Goal: Communication & Community: Answer question/provide support

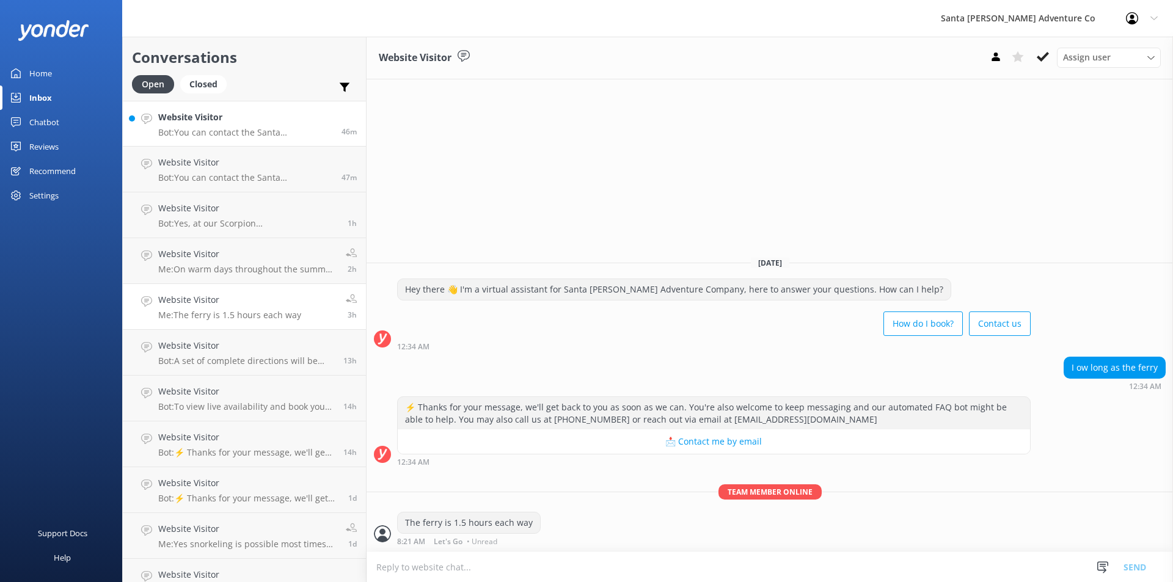
click at [199, 131] on p "Bot: You can contact the Santa [PERSON_NAME] Adventure Co. team at [PHONE_NUMBE…" at bounding box center [245, 132] width 174 height 11
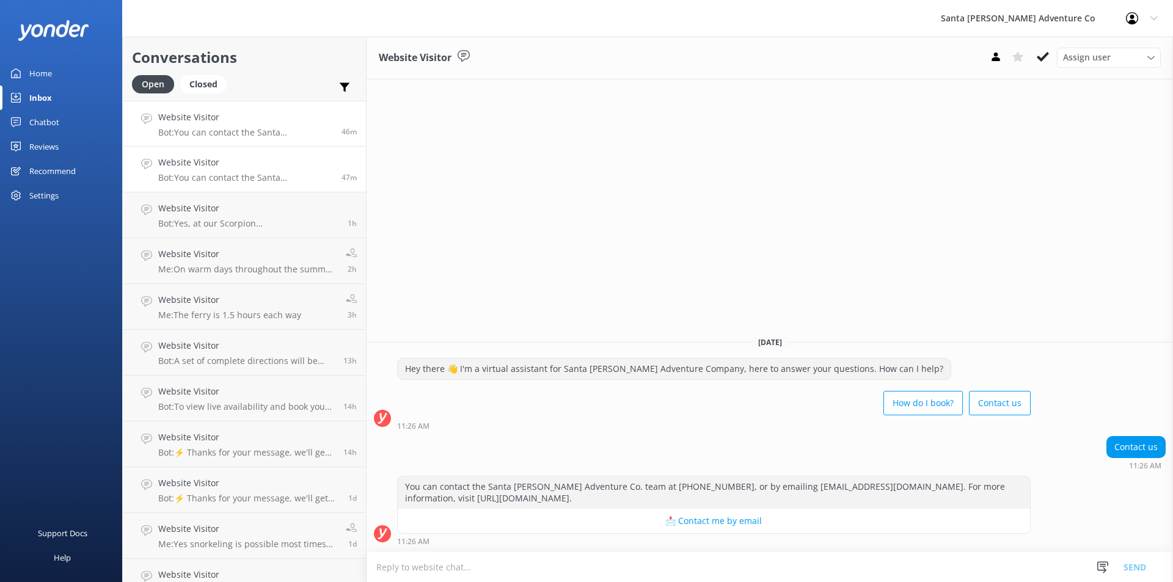
click at [228, 166] on h4 "Website Visitor" at bounding box center [245, 162] width 174 height 13
click at [224, 450] on p "Bot: ⚡ Thanks for your message, we'll get back to you as soon as we can. You're…" at bounding box center [246, 452] width 176 height 11
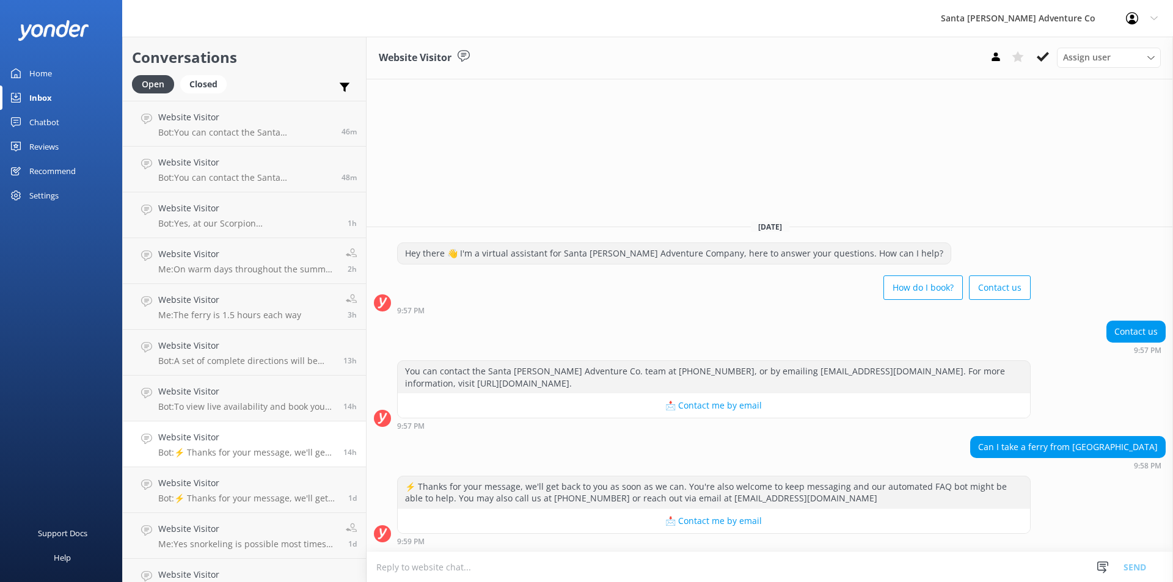
click at [549, 565] on textarea at bounding box center [770, 567] width 806 height 30
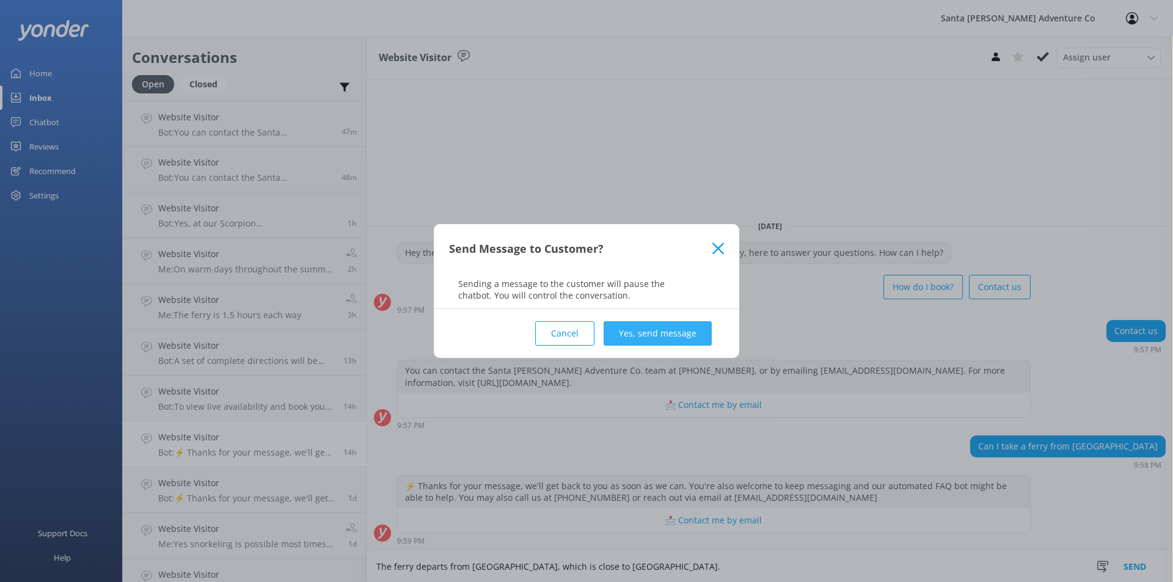
type textarea "The ferry departs from [GEOGRAPHIC_DATA], which is close to [GEOGRAPHIC_DATA]."
click at [634, 332] on button "Yes, send message" at bounding box center [658, 333] width 108 height 24
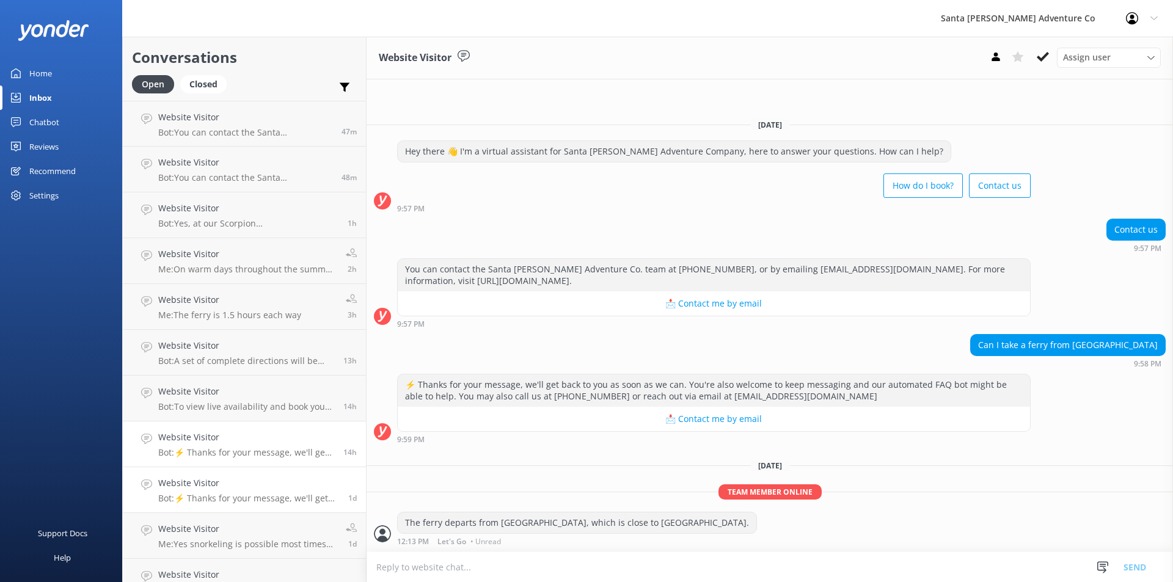
click at [199, 495] on p "Bot: ⚡ Thanks for your message, we'll get back to you as soon as we can. You're…" at bounding box center [248, 498] width 181 height 11
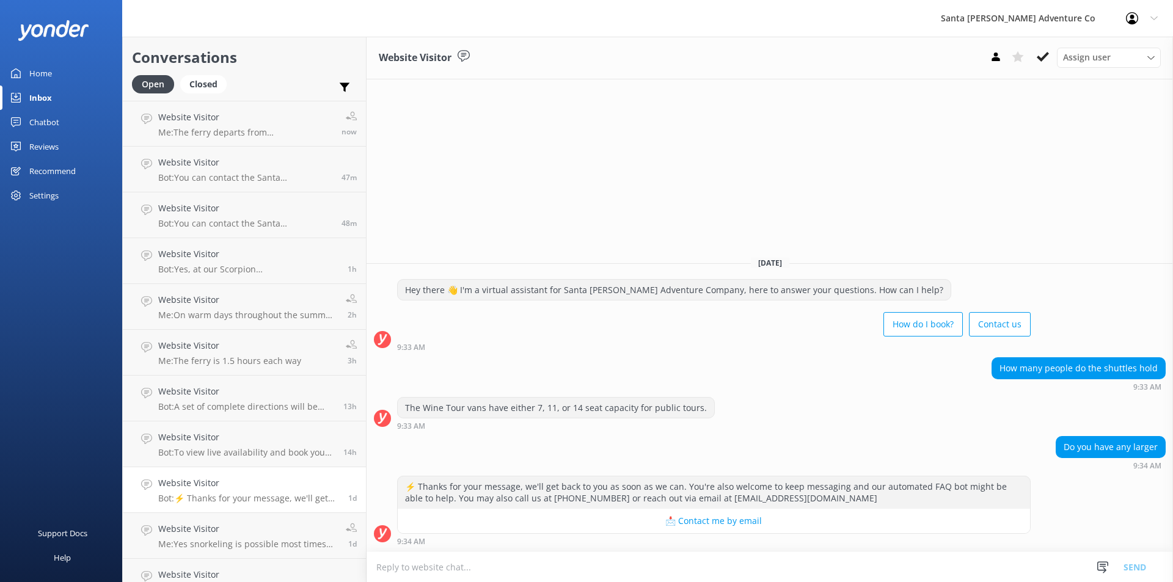
click at [415, 569] on textarea at bounding box center [770, 567] width 806 height 30
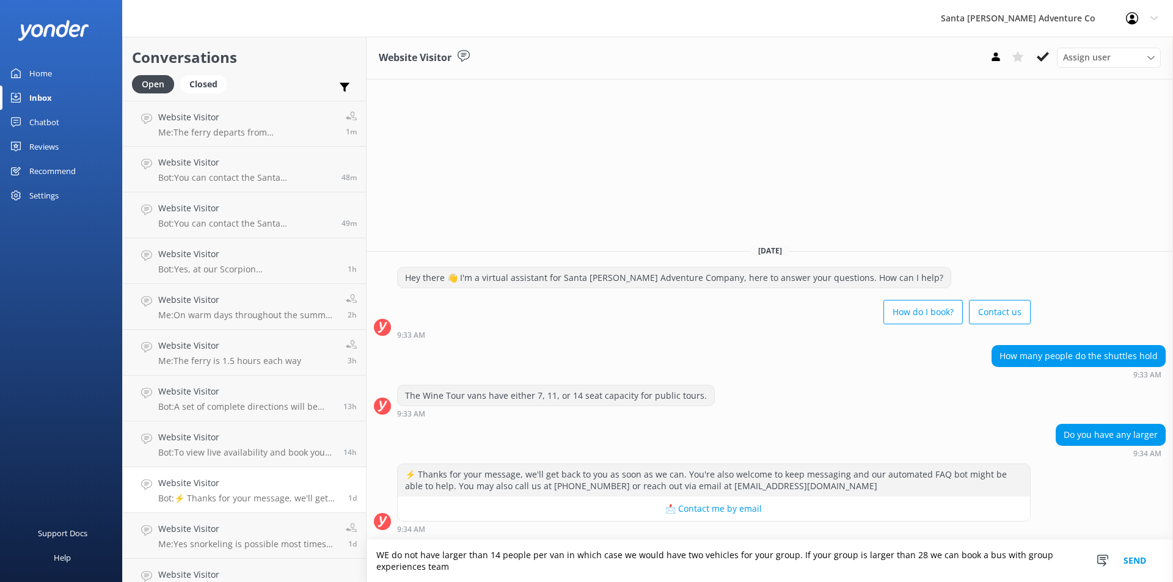
click at [1003, 555] on textarea "WE do not have larger than 14 people per van in which case we would have two ve…" at bounding box center [770, 561] width 806 height 42
click at [386, 555] on textarea "WE do not have larger than 14 people per van in which case we would have two ve…" at bounding box center [770, 561] width 806 height 42
click at [447, 568] on textarea "We do not have larger than 14 people per van in which case we would have two ve…" at bounding box center [770, 561] width 806 height 42
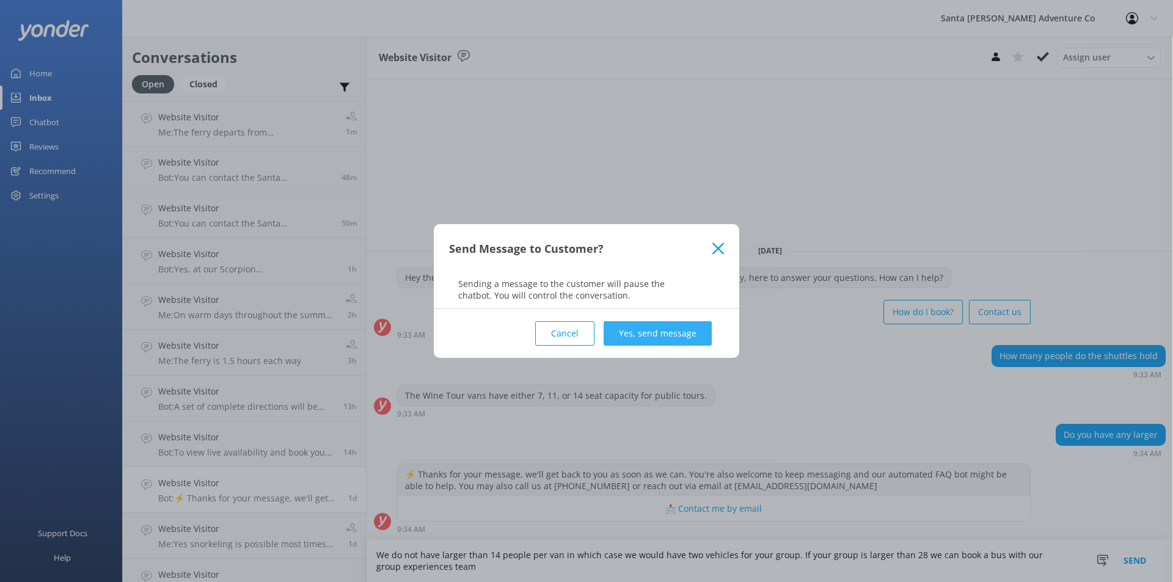
type textarea "We do not have larger than 14 people per van in which case we would have two ve…"
click at [655, 335] on button "Yes, send message" at bounding box center [658, 333] width 108 height 24
